Goal: Check status

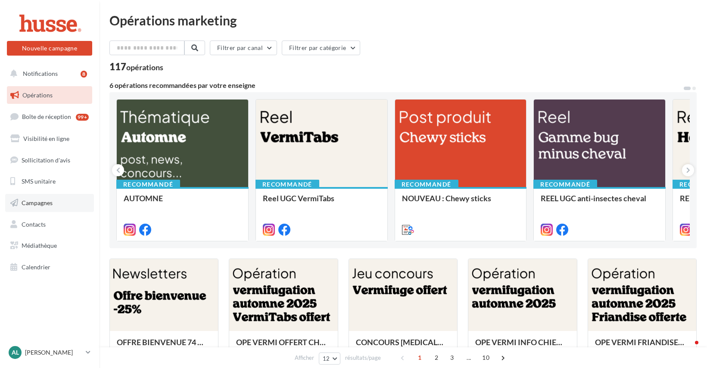
click at [40, 199] on span "Campagnes" at bounding box center [37, 202] width 31 height 7
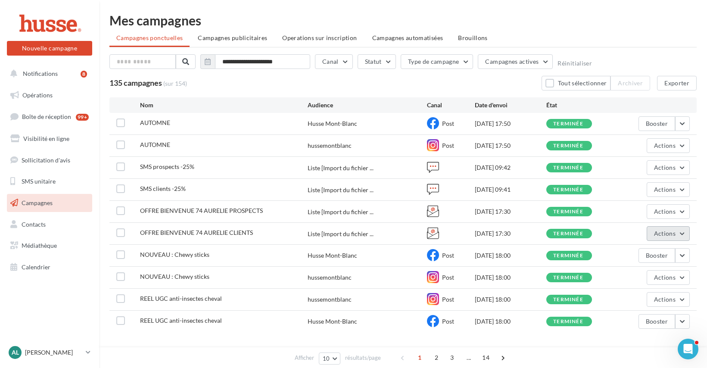
click at [667, 231] on span "Actions" at bounding box center [665, 233] width 22 height 7
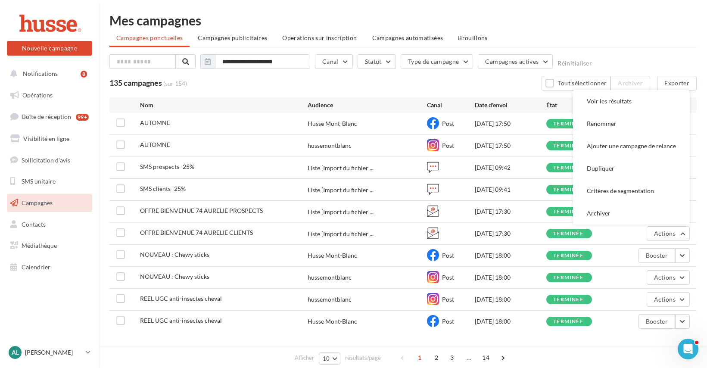
click at [648, 40] on ul "Campagnes ponctuelles Campagnes publicitaires Operations sur inscription Campag…" at bounding box center [402, 38] width 587 height 17
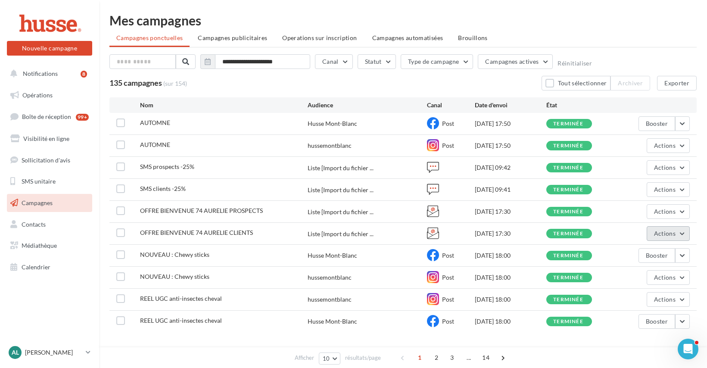
click at [672, 238] on button "Actions" at bounding box center [667, 233] width 43 height 15
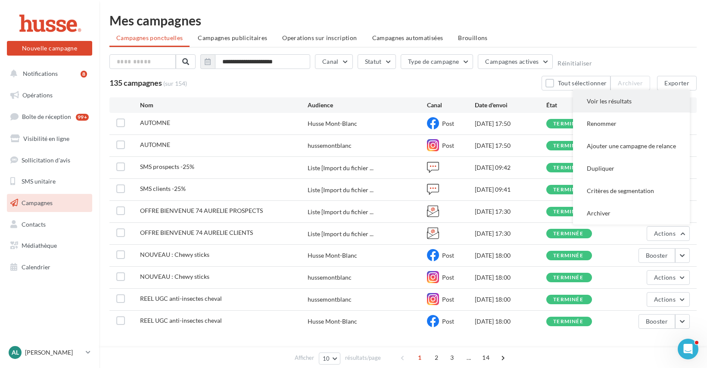
click at [601, 94] on button "Voir les résultats" at bounding box center [631, 101] width 117 height 22
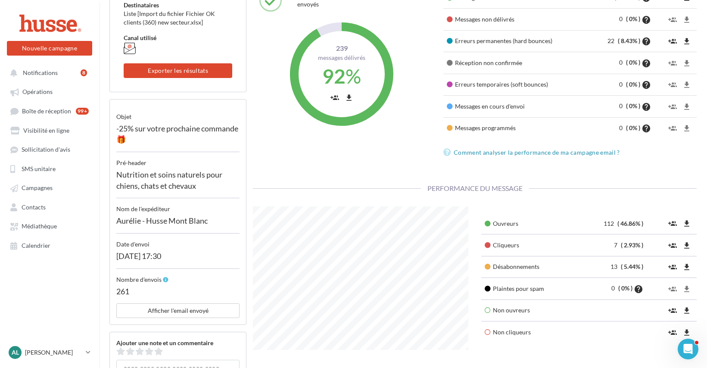
scroll to position [80, 0]
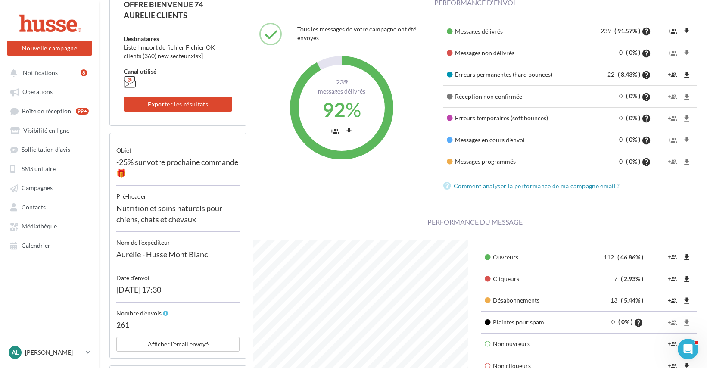
click at [464, 220] on span "Performance du message" at bounding box center [475, 221] width 108 height 8
